Goal: Navigation & Orientation: Find specific page/section

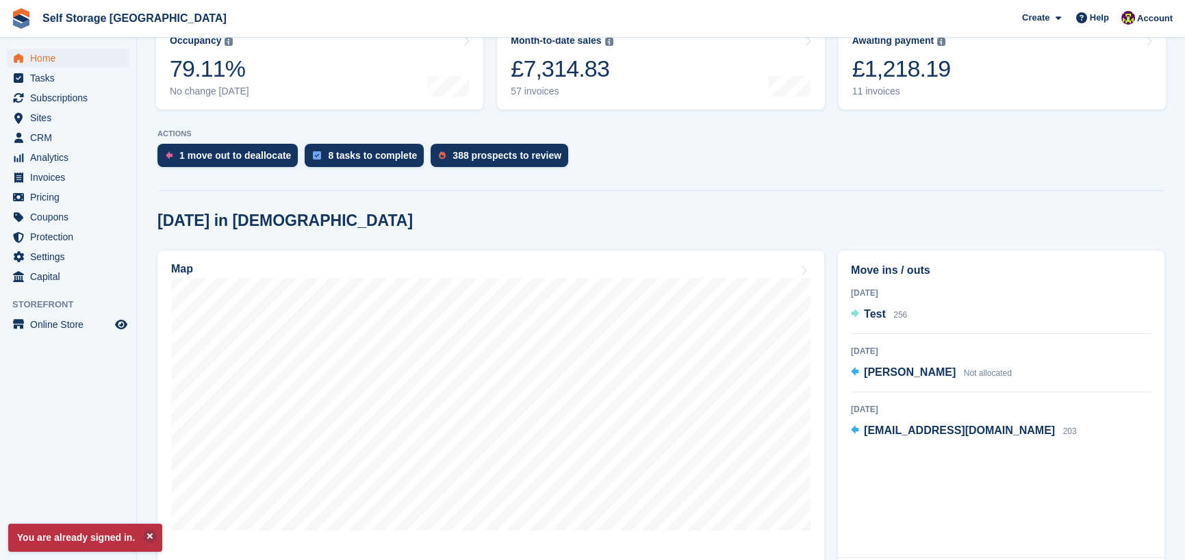
scroll to position [200, 0]
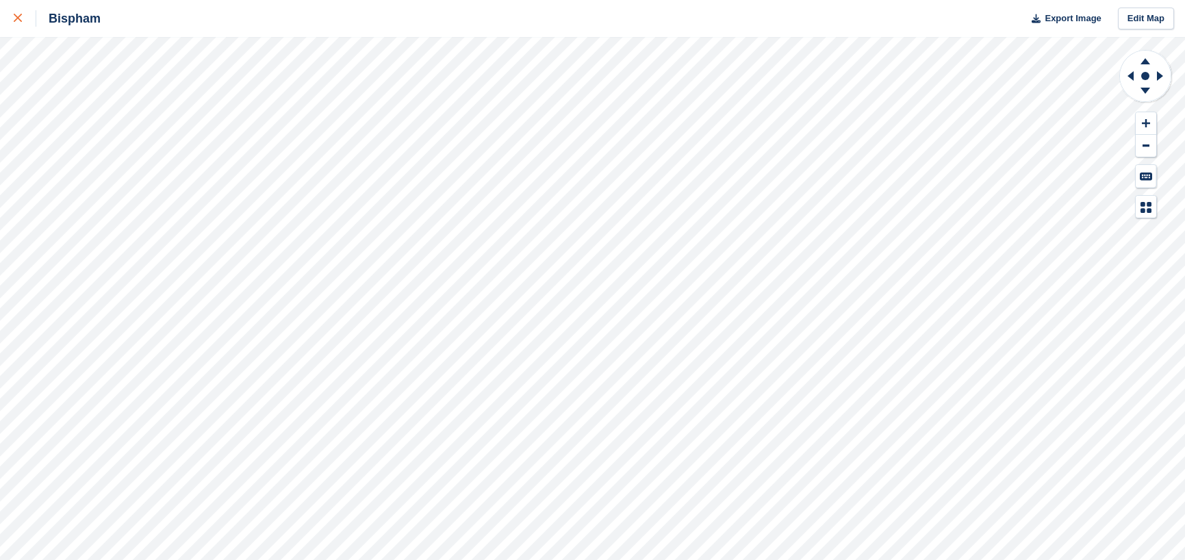
click at [20, 23] on div at bounding box center [25, 18] width 23 height 16
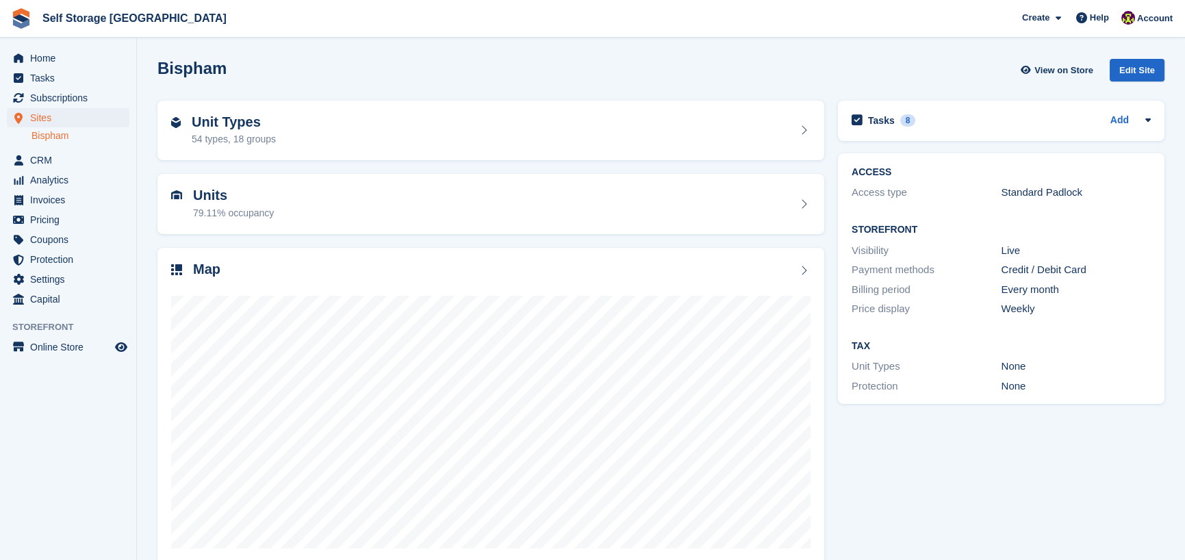
scroll to position [23, 0]
